Goal: Check status: Check status

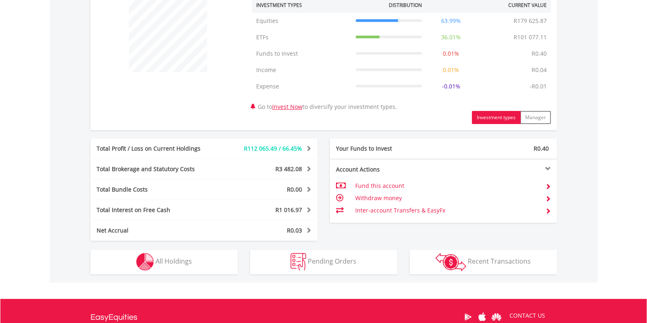
scroll to position [337, 0]
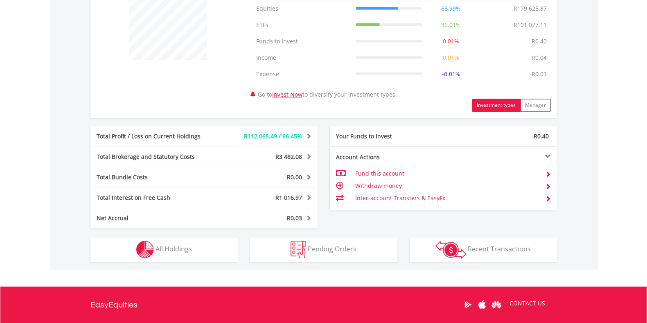
drag, startPoint x: 0, startPoint y: 0, endPoint x: 654, endPoint y: 218, distance: 689.4
click at [646, 218] on html "My Investments Invest Now New Listings Sell My Recurring Investments Pending Or…" at bounding box center [323, 37] width 647 height 748
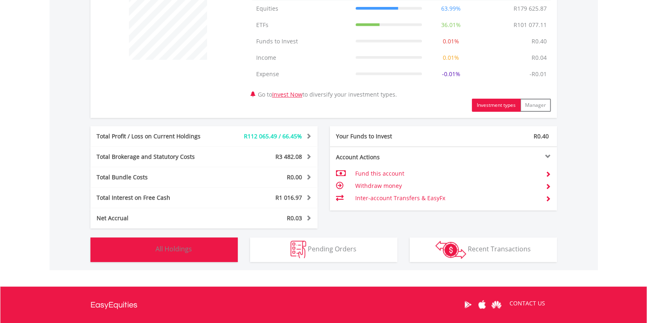
click at [196, 245] on button "Holdings All Holdings" at bounding box center [163, 249] width 147 height 25
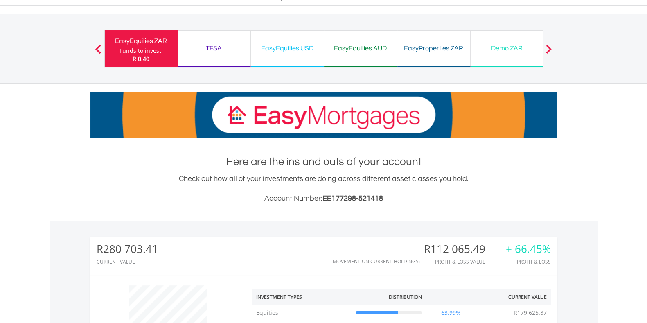
scroll to position [0, 0]
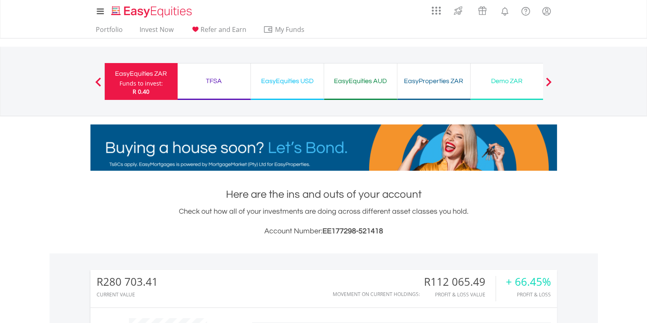
click at [216, 82] on div "TFSA" at bounding box center [213, 80] width 63 height 11
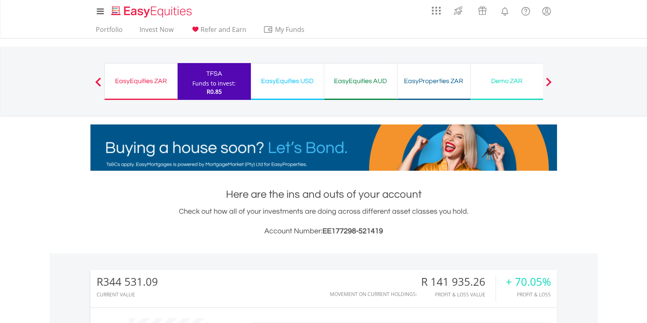
scroll to position [79, 155]
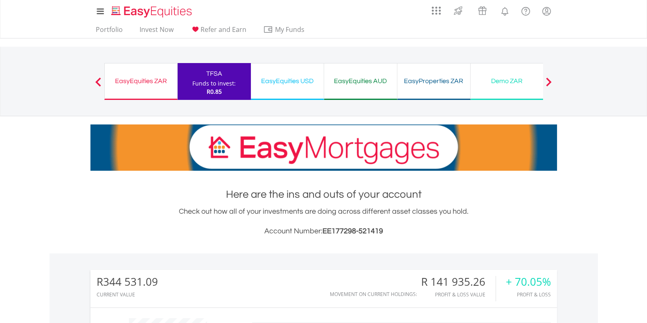
click at [270, 84] on div "EasyEquities USD" at bounding box center [287, 80] width 63 height 11
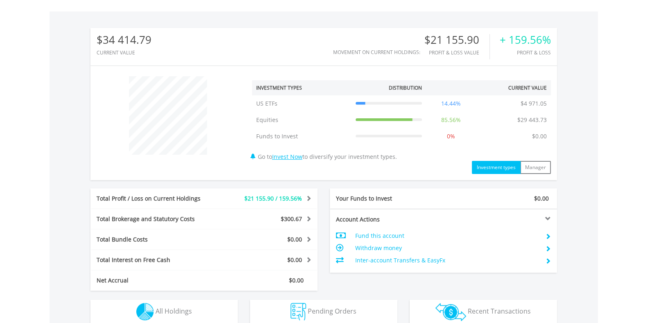
scroll to position [332, 0]
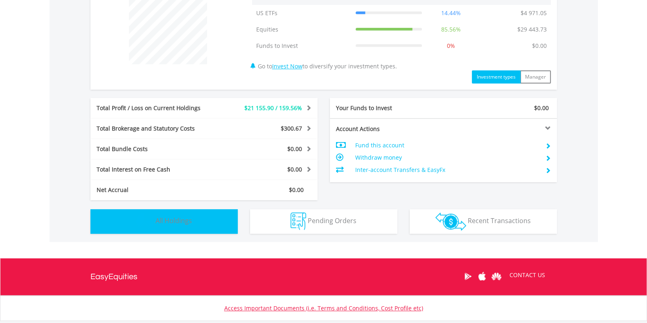
click at [196, 221] on button "Holdings All Holdings" at bounding box center [163, 221] width 147 height 25
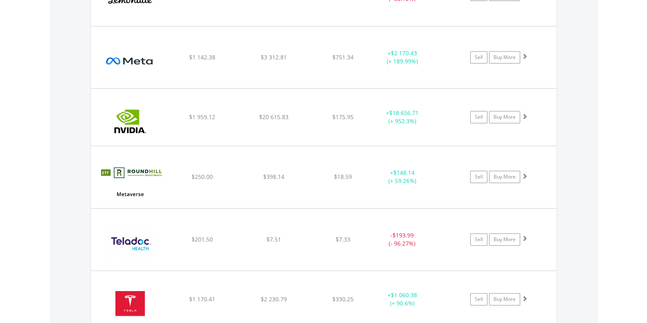
scroll to position [0, 0]
